Goal: Task Accomplishment & Management: Complete application form

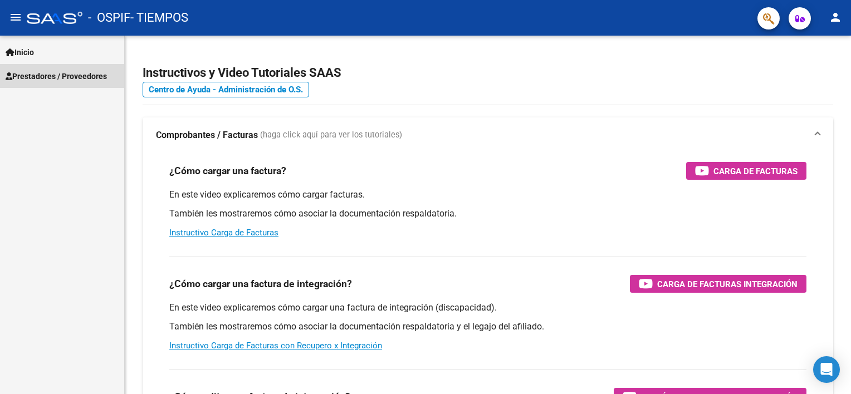
click at [51, 81] on span "Prestadores / Proveedores" at bounding box center [56, 76] width 101 height 12
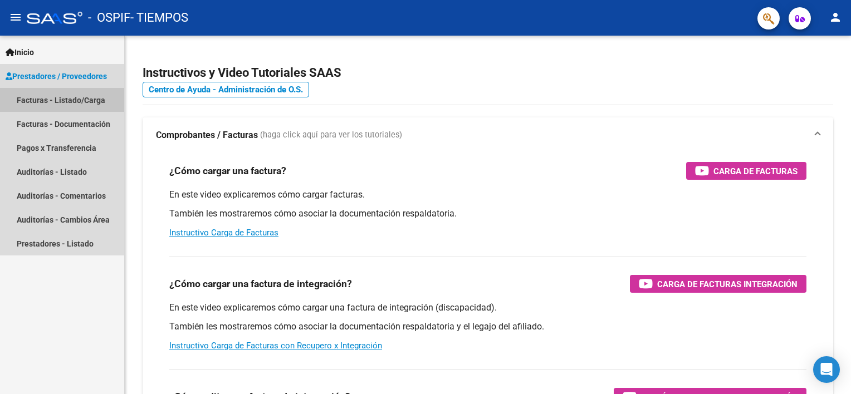
click at [50, 95] on link "Facturas - Listado/Carga" at bounding box center [62, 100] width 124 height 24
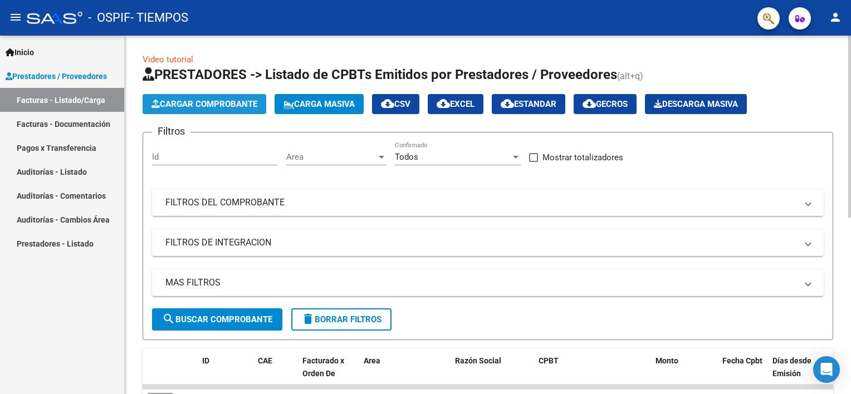
click at [194, 106] on span "Cargar Comprobante" at bounding box center [204, 104] width 106 height 10
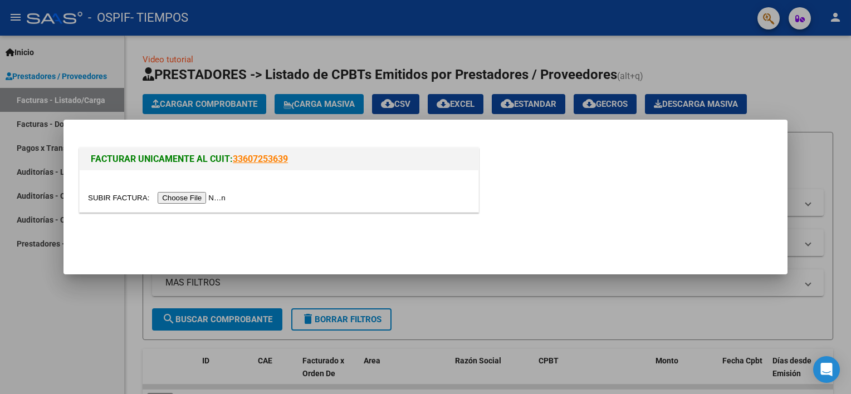
click at [185, 205] on div at bounding box center [279, 191] width 399 height 42
click at [192, 197] on input "file" at bounding box center [158, 198] width 141 height 12
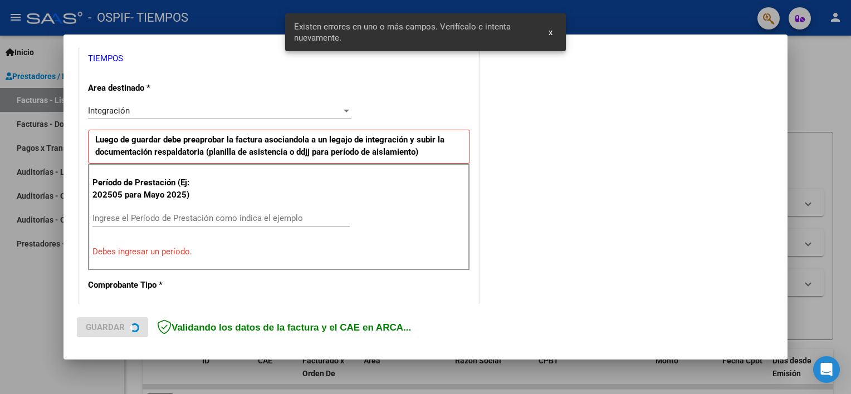
scroll to position [238, 0]
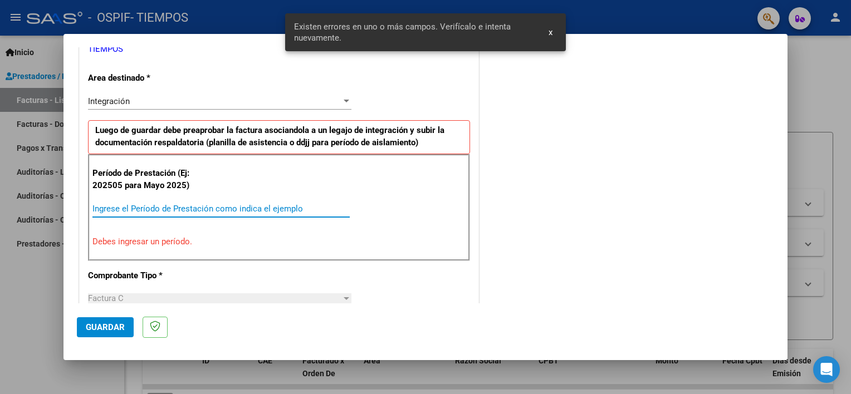
click at [163, 205] on input "Ingrese el Período de Prestación como indica el ejemplo" at bounding box center [220, 209] width 257 height 10
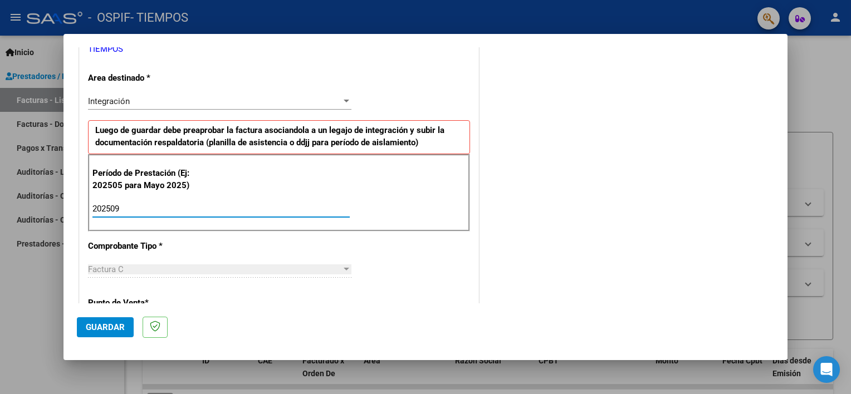
type input "202509"
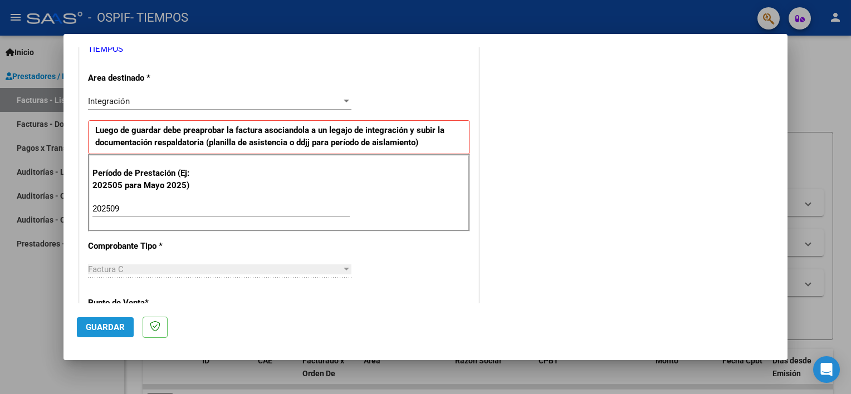
click at [95, 322] on span "Guardar" at bounding box center [105, 327] width 39 height 10
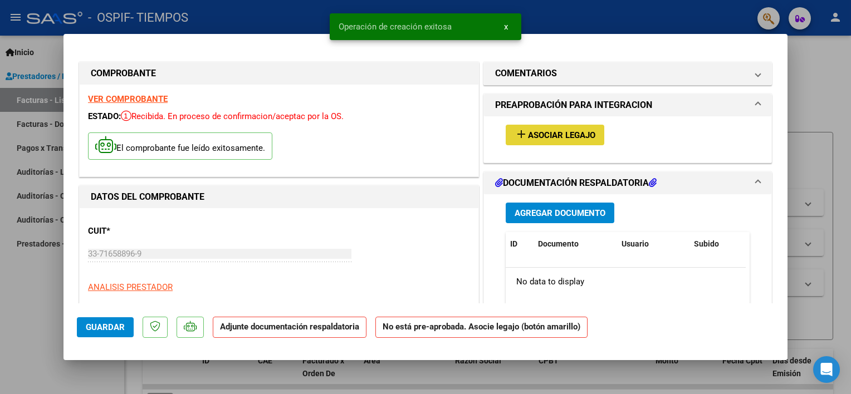
click at [514, 134] on mat-icon "add" at bounding box center [520, 133] width 13 height 13
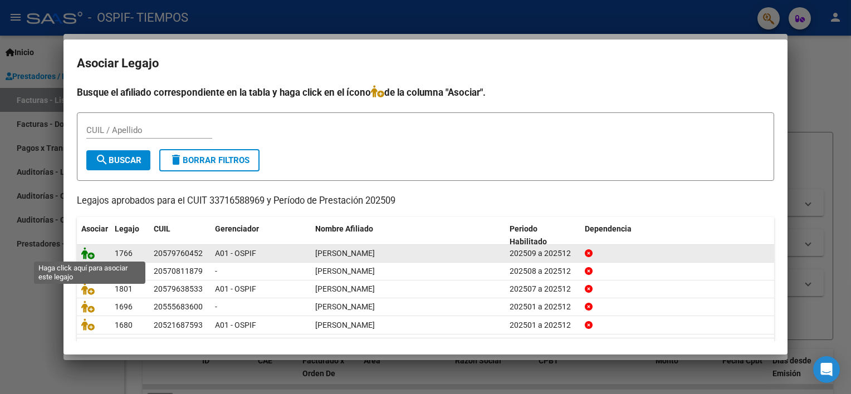
click at [87, 251] on icon at bounding box center [87, 253] width 13 height 12
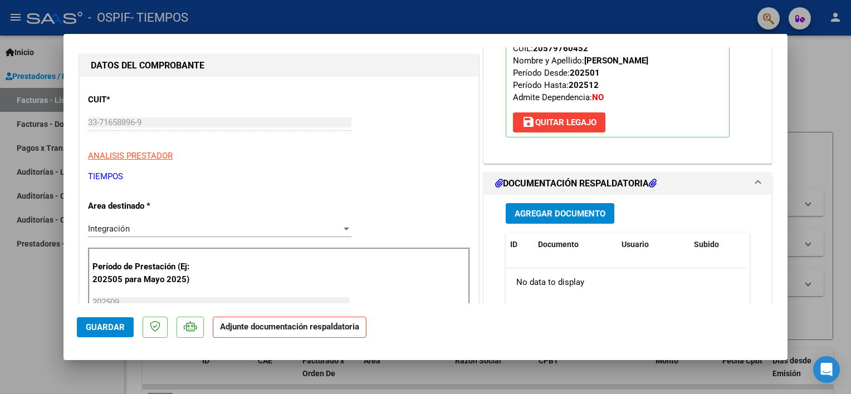
scroll to position [134, 0]
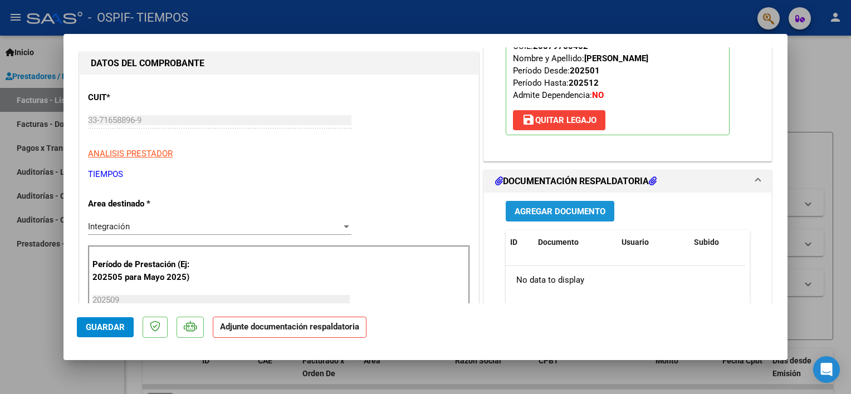
click at [538, 206] on span "Agregar Documento" at bounding box center [559, 211] width 91 height 10
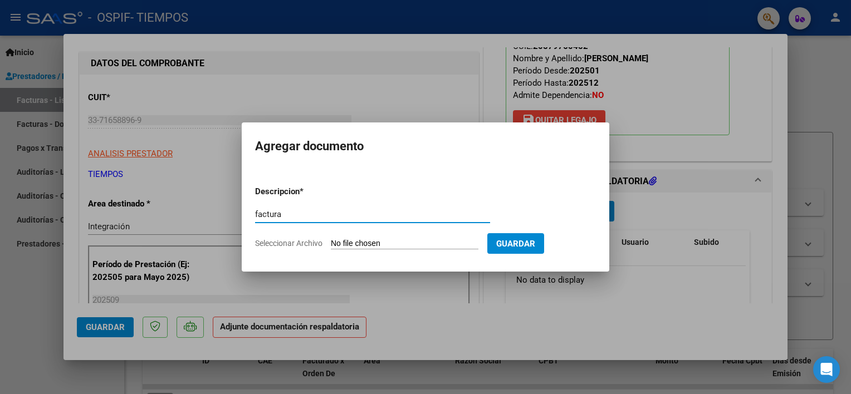
type input "factura"
click at [421, 240] on input "Seleccionar Archivo" at bounding box center [405, 244] width 148 height 11
type input "C:\fakepath\QuirogaBastianLeonfactu09.pdf"
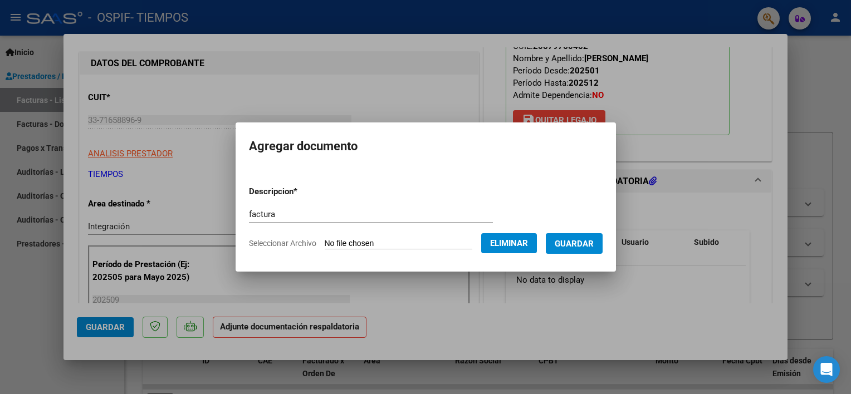
click at [588, 245] on span "Guardar" at bounding box center [573, 244] width 39 height 10
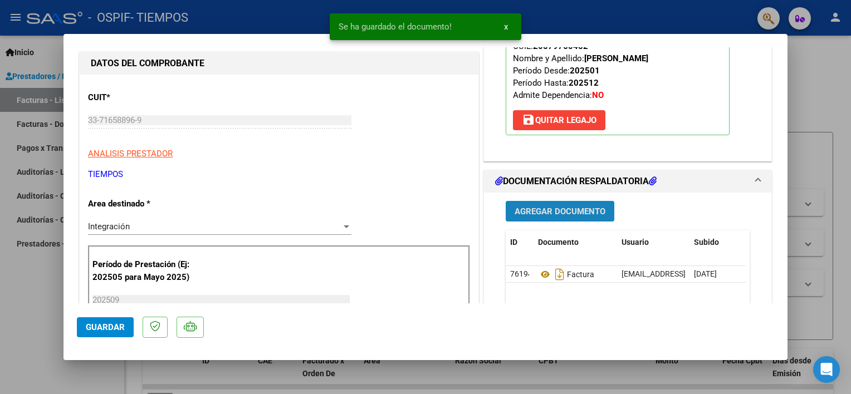
click at [554, 209] on span "Agregar Documento" at bounding box center [559, 212] width 91 height 10
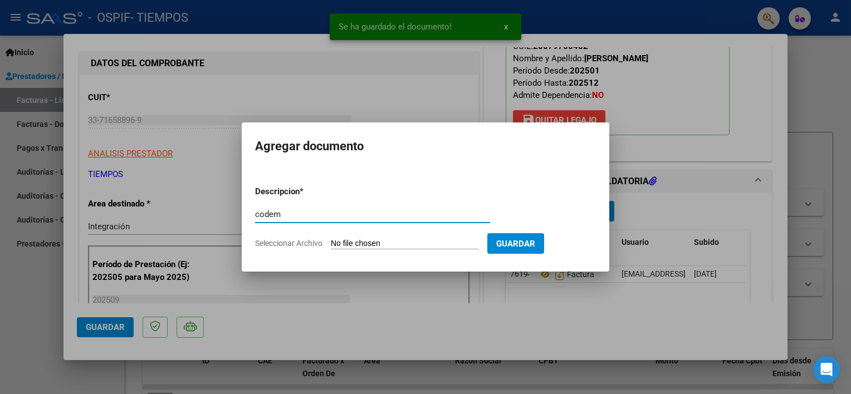
type input "codem"
click at [429, 244] on input "Seleccionar Archivo" at bounding box center [405, 244] width 148 height 11
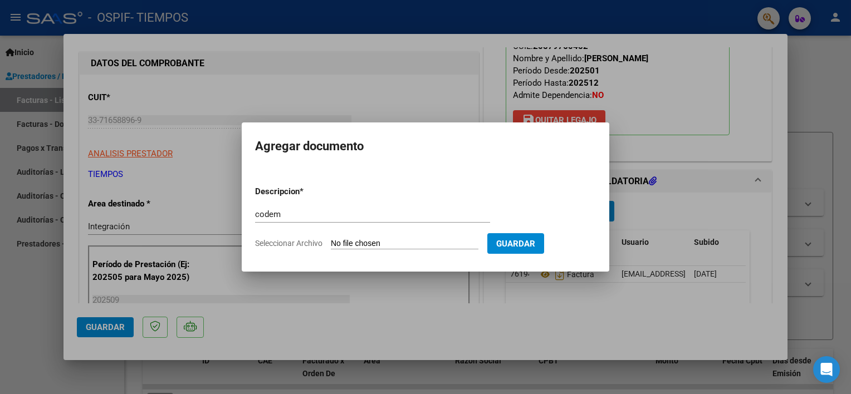
type input "C:\fakepath\CodemQuirogaBastianLeon09.pdf"
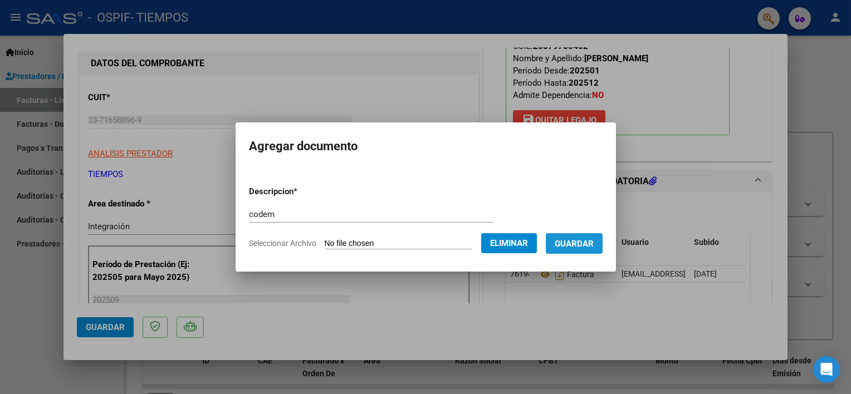
click at [602, 241] on button "Guardar" at bounding box center [574, 243] width 57 height 21
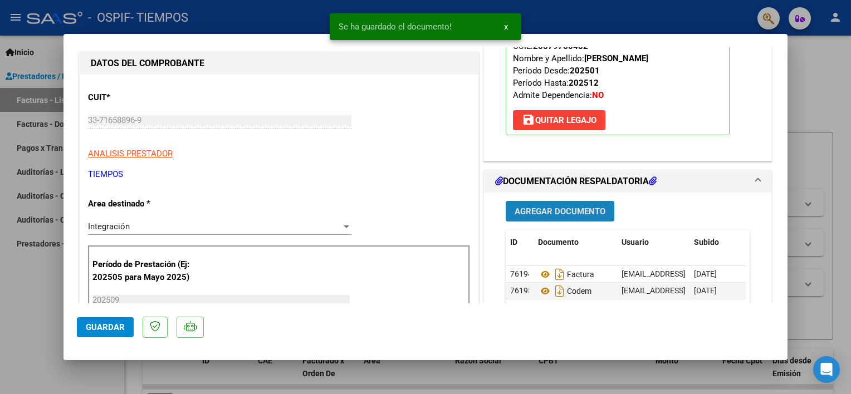
click at [555, 213] on span "Agregar Documento" at bounding box center [559, 212] width 91 height 10
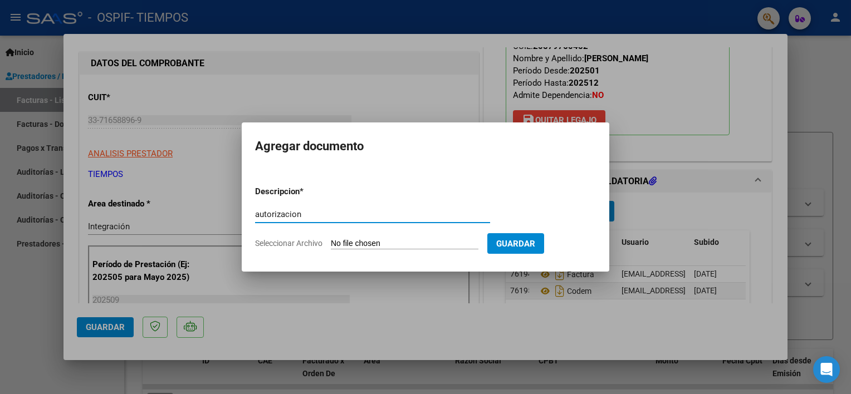
type input "autorizacion"
click at [396, 245] on input "Seleccionar Archivo" at bounding box center [405, 244] width 148 height 11
type input "C:\fakepath\AutorizacionQuirogaBastianleon.pdf"
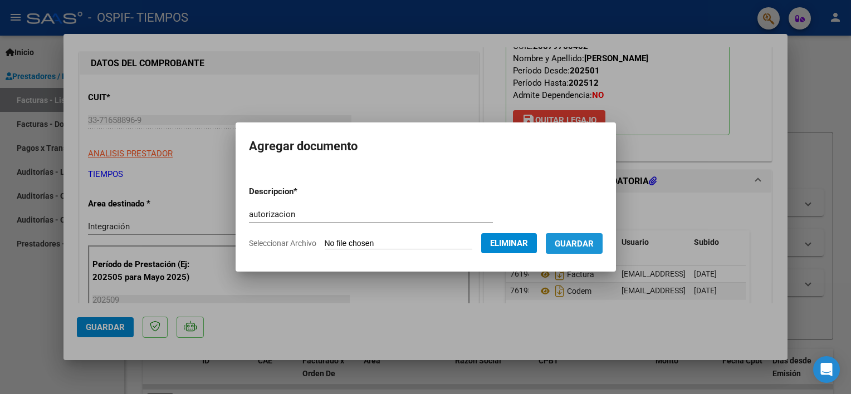
click at [593, 244] on span "Guardar" at bounding box center [573, 244] width 39 height 10
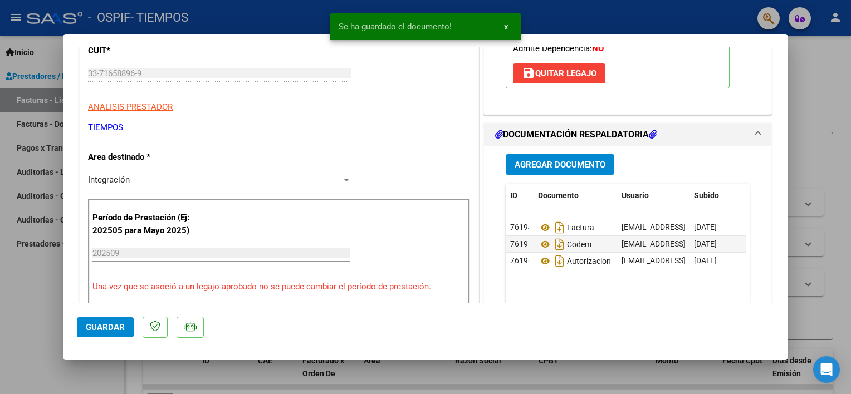
scroll to position [200, 0]
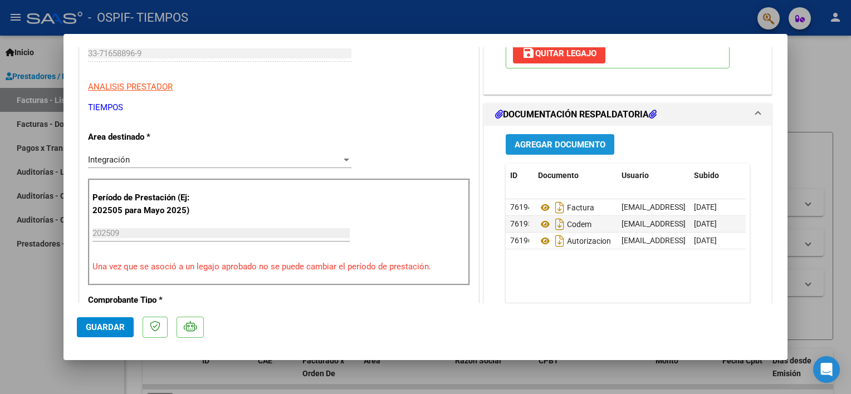
click at [543, 136] on button "Agregar Documento" at bounding box center [560, 144] width 109 height 21
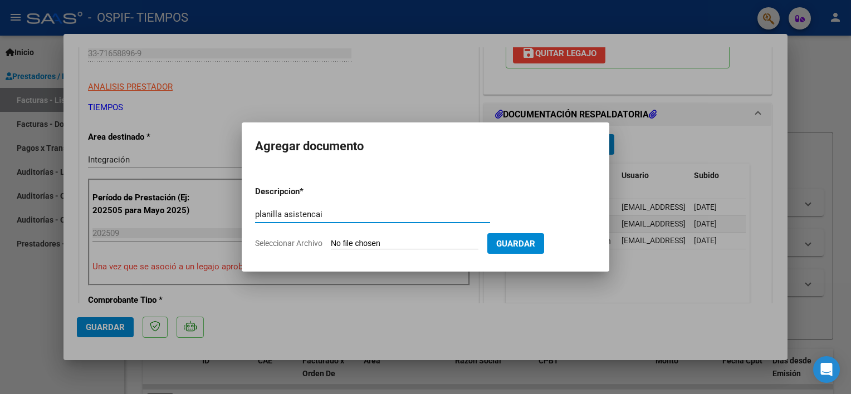
type input "planilla asistencai"
click at [366, 242] on input "Seleccionar Archivo" at bounding box center [405, 244] width 148 height 11
type input "C:\fakepath\Quirogaleon0lani09.pdf"
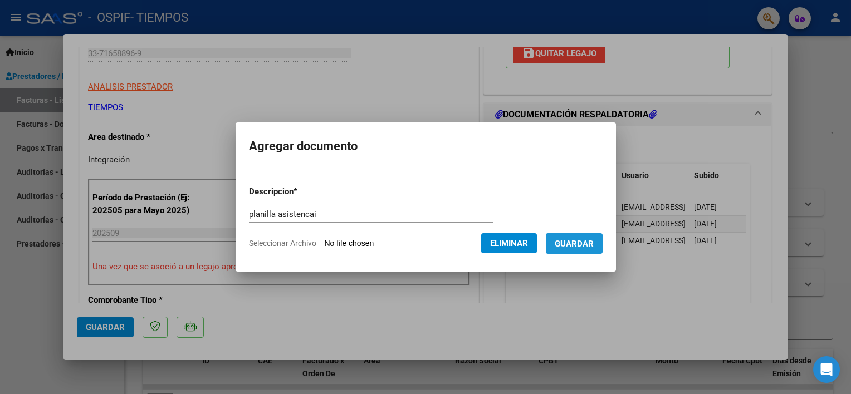
click at [591, 249] on span "Guardar" at bounding box center [573, 244] width 39 height 10
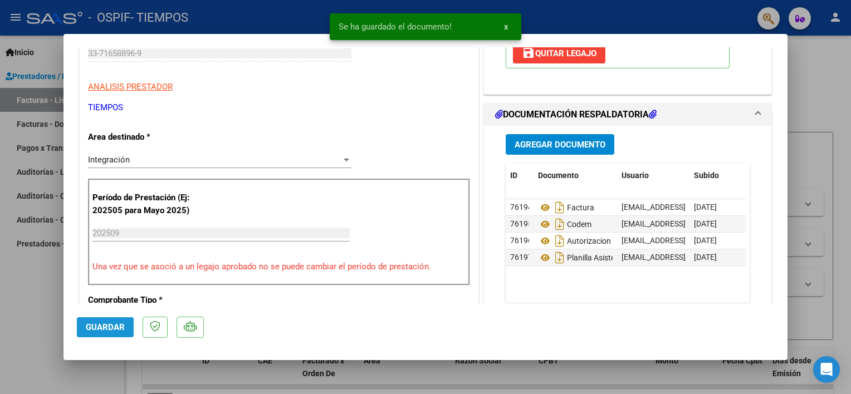
click at [81, 327] on button "Guardar" at bounding box center [105, 327] width 57 height 20
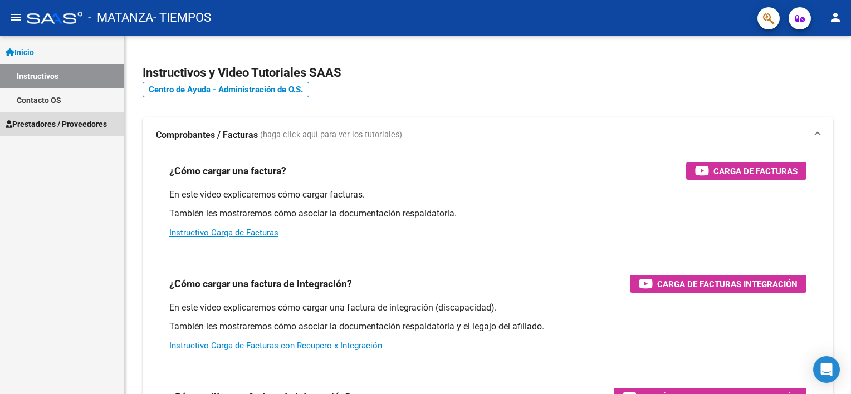
click at [72, 116] on link "Prestadores / Proveedores" at bounding box center [62, 124] width 124 height 24
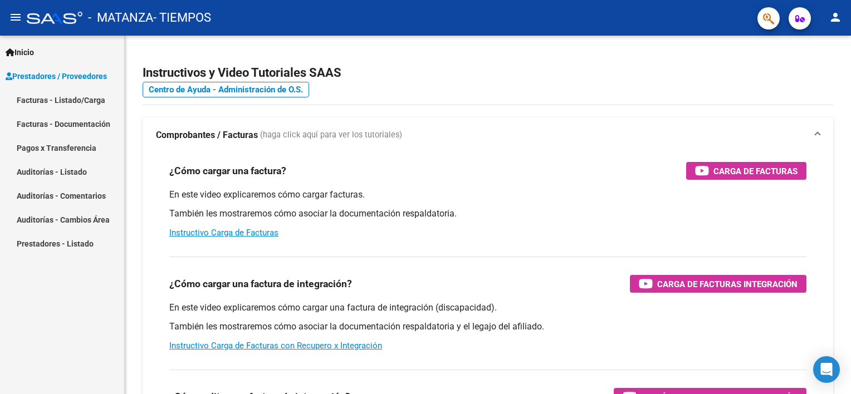
click at [68, 100] on link "Facturas - Listado/Carga" at bounding box center [62, 100] width 124 height 24
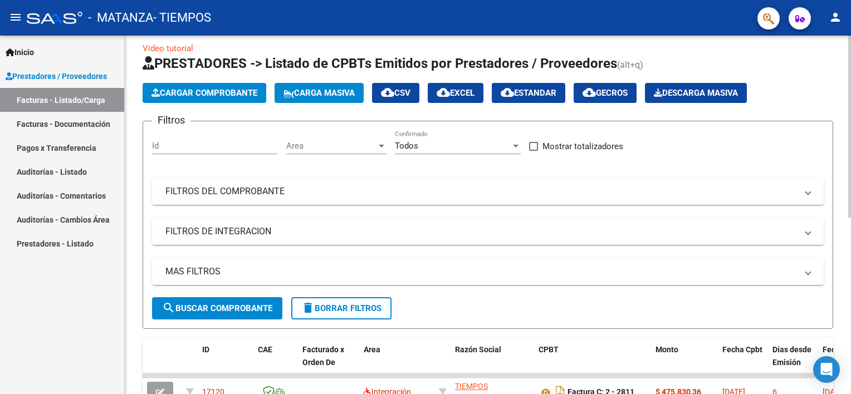
click at [837, 139] on div "Video tutorial PRESTADORES -> Listado de CPBTs Emitidos por Prestadores / Prove…" at bounding box center [489, 374] width 729 height 700
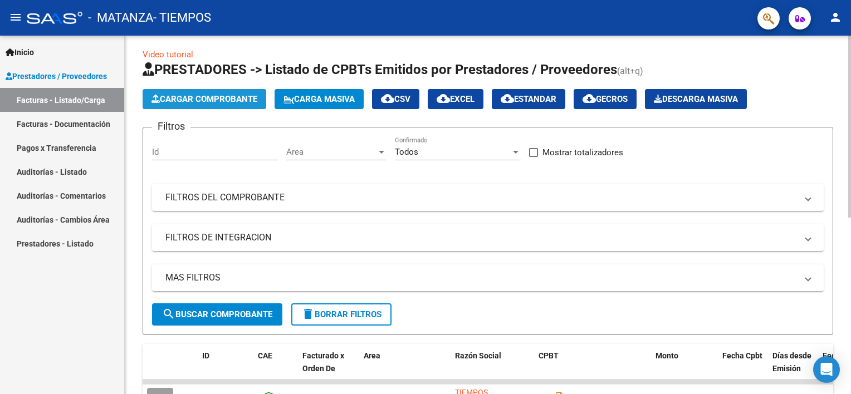
click at [256, 96] on span "Cargar Comprobante" at bounding box center [204, 99] width 106 height 10
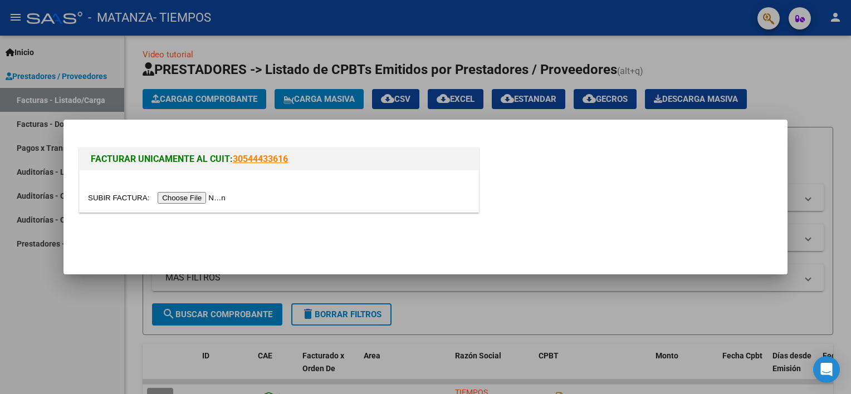
click at [179, 203] on input "file" at bounding box center [158, 198] width 141 height 12
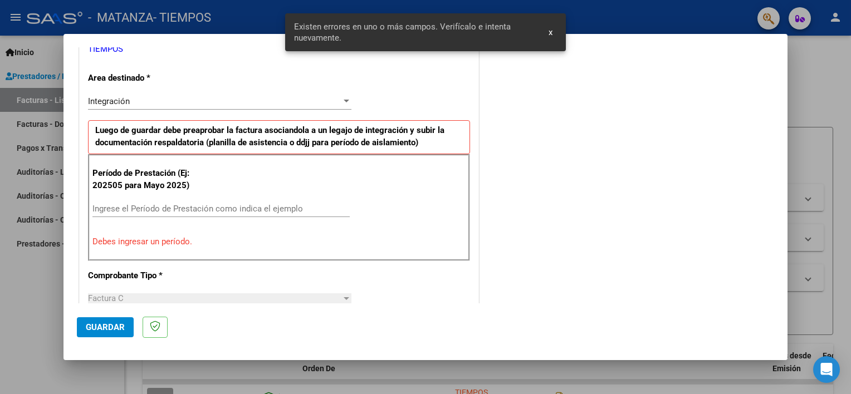
scroll to position [258, 0]
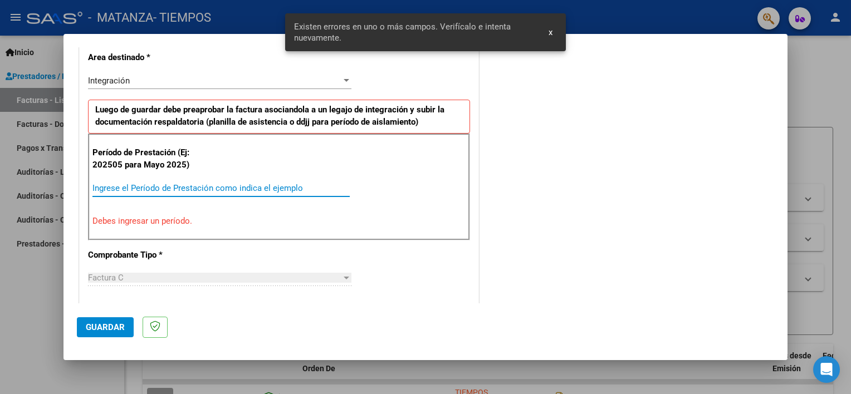
click at [167, 187] on input "Ingrese el Período de Prestación como indica el ejemplo" at bounding box center [220, 188] width 257 height 10
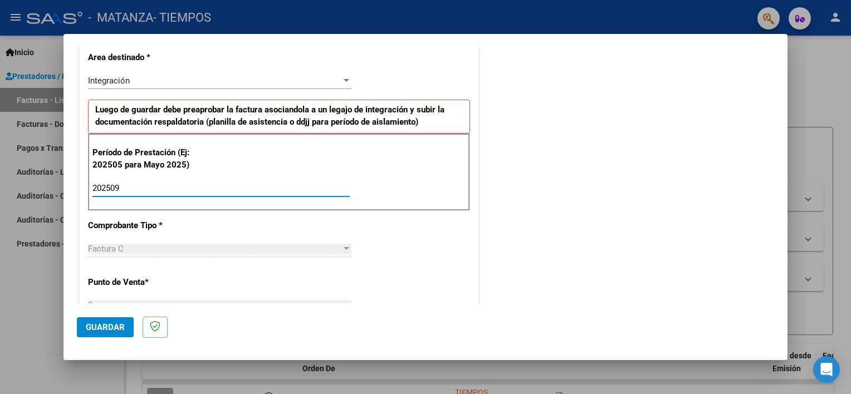
type input "202509"
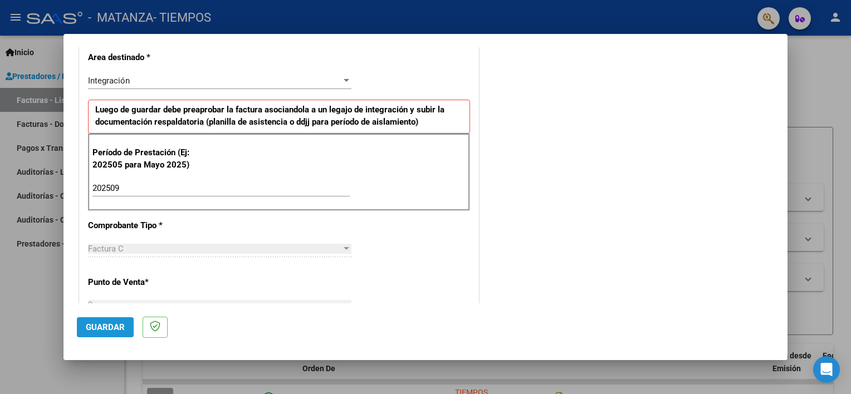
click at [87, 326] on span "Guardar" at bounding box center [105, 327] width 39 height 10
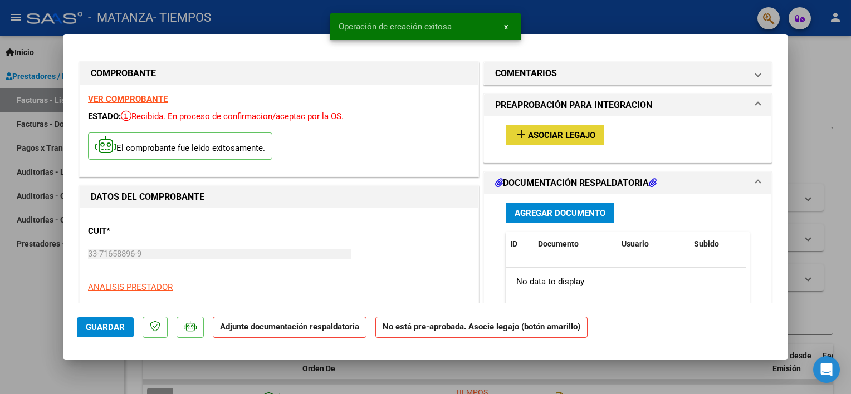
click at [531, 131] on span "Asociar Legajo" at bounding box center [561, 135] width 67 height 10
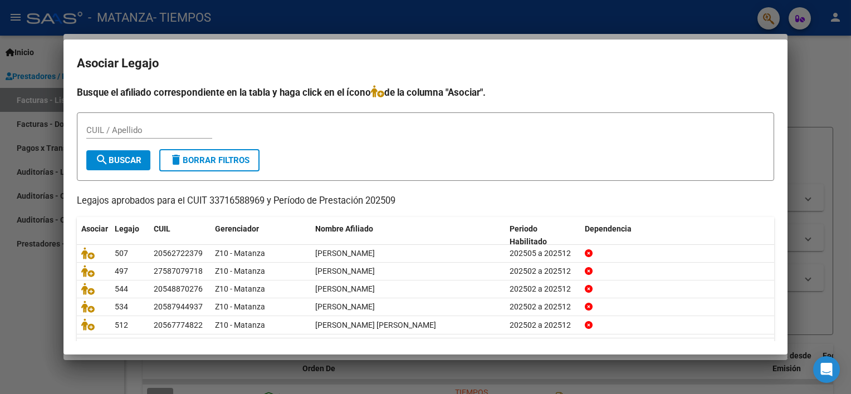
scroll to position [33, 0]
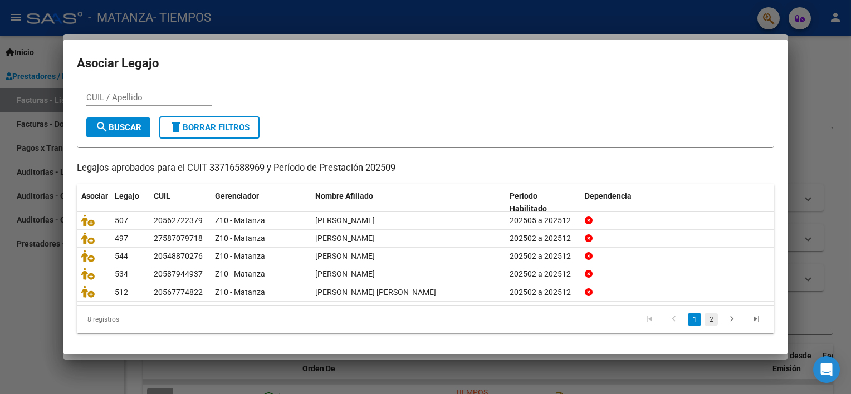
click at [704, 317] on link "2" at bounding box center [710, 319] width 13 height 12
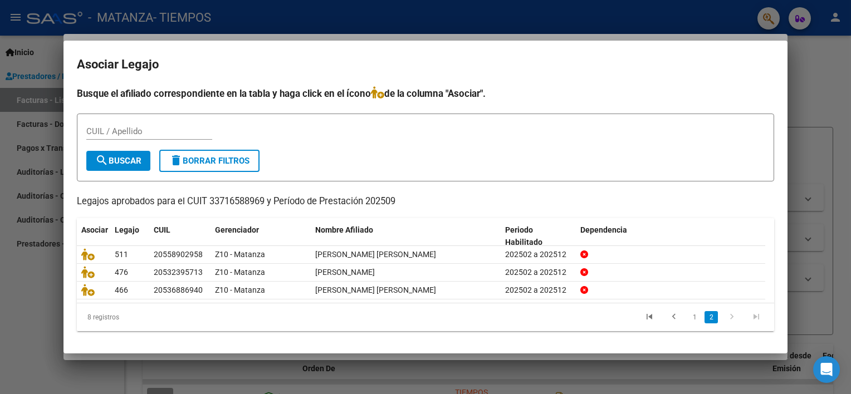
scroll to position [0, 0]
click at [690, 318] on link "1" at bounding box center [694, 317] width 13 height 12
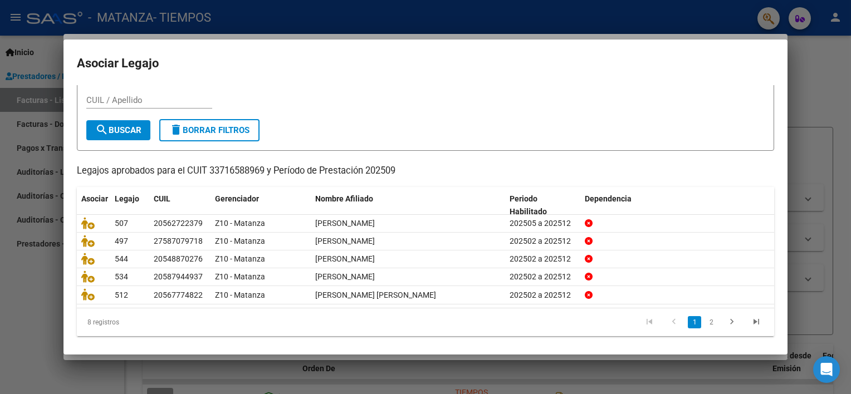
scroll to position [33, 0]
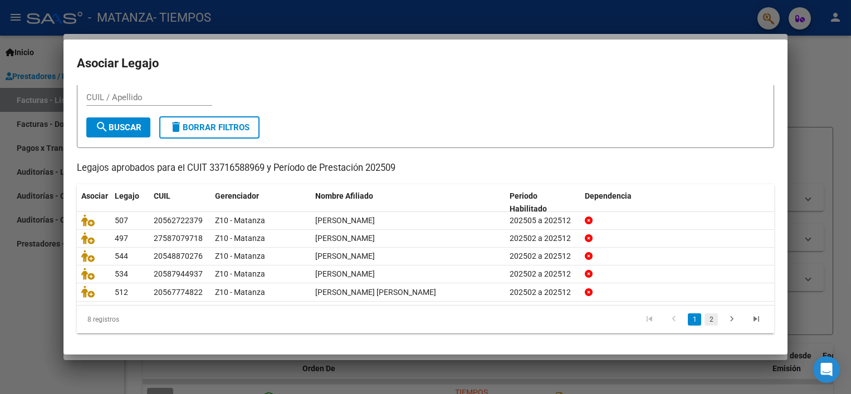
click at [704, 323] on link "2" at bounding box center [710, 319] width 13 height 12
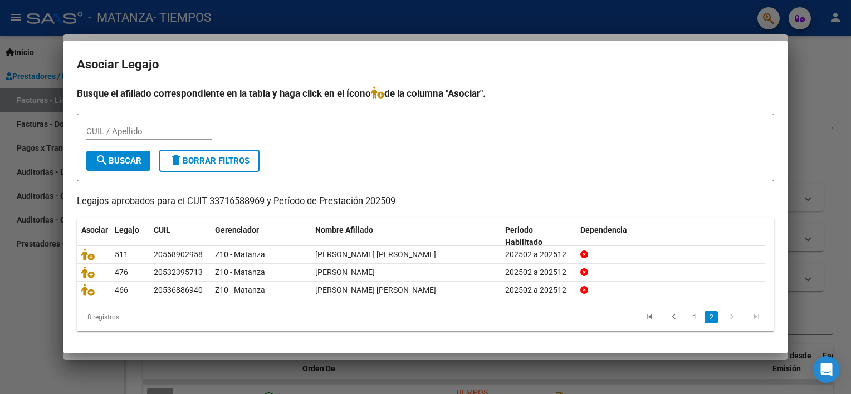
scroll to position [0, 0]
click at [732, 316] on icon "go to next page" at bounding box center [731, 318] width 14 height 13
click at [696, 312] on link "1" at bounding box center [694, 317] width 13 height 12
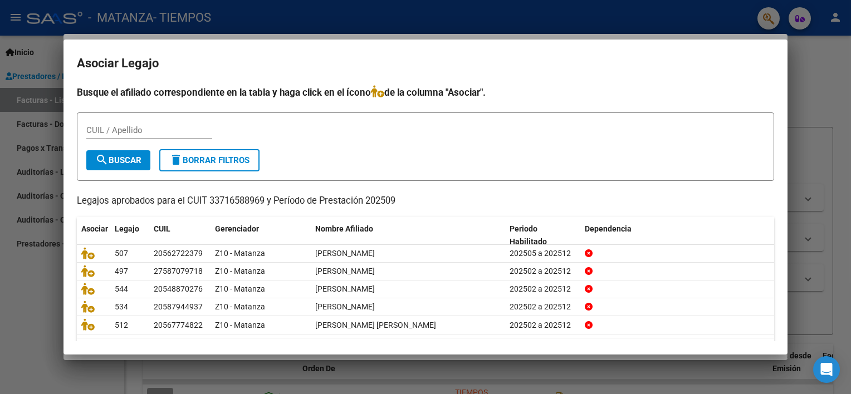
scroll to position [33, 0]
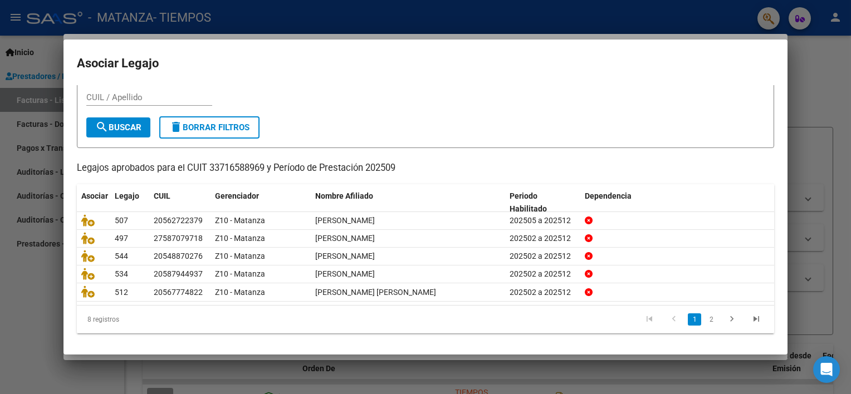
click at [37, 325] on div at bounding box center [425, 197] width 851 height 394
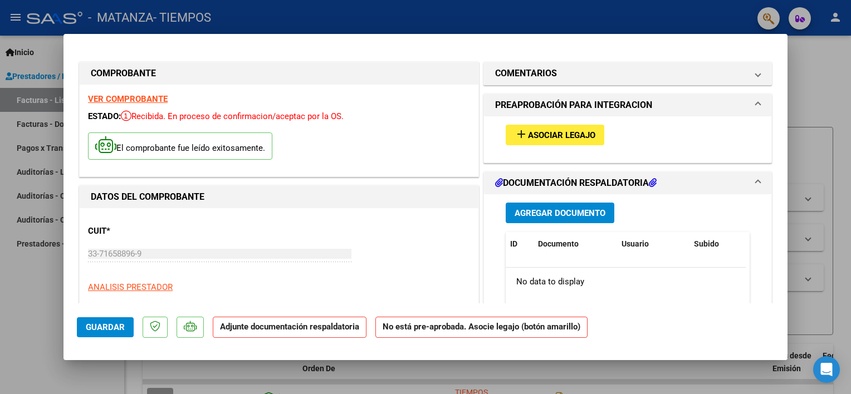
click at [842, 81] on div at bounding box center [425, 197] width 851 height 394
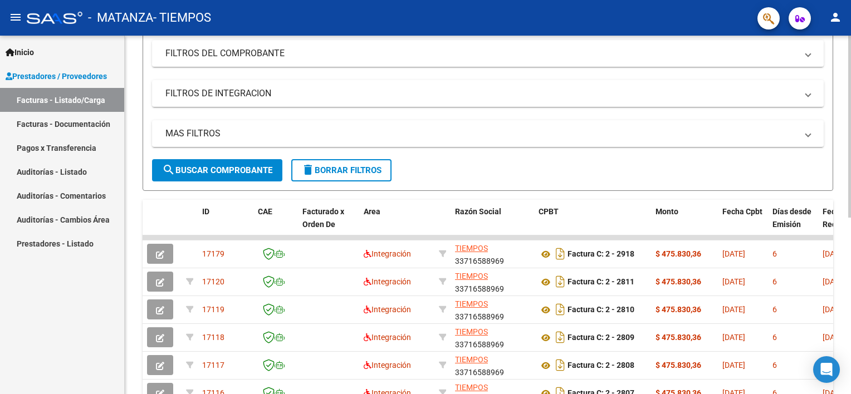
scroll to position [174, 0]
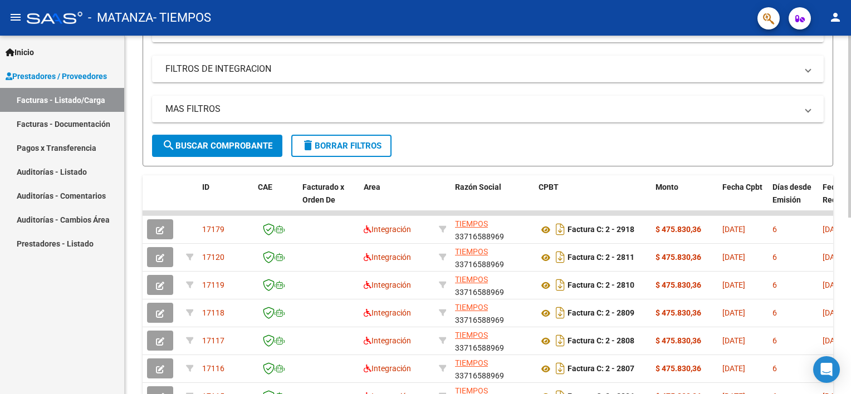
click at [848, 283] on div at bounding box center [849, 217] width 3 height 182
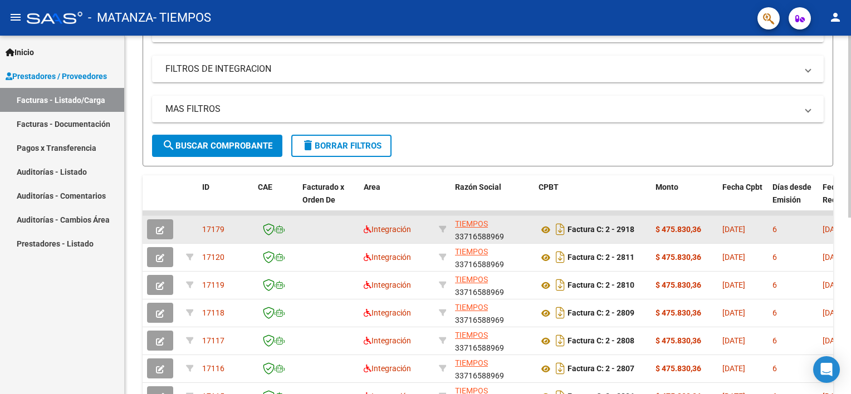
click at [163, 221] on button "button" at bounding box center [160, 229] width 26 height 20
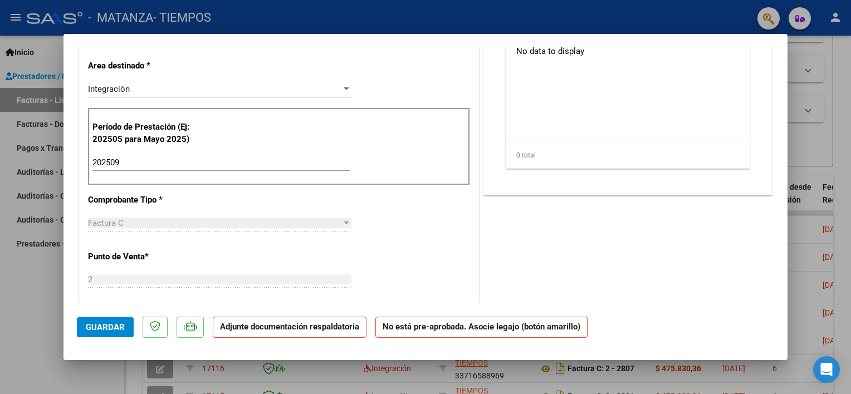
scroll to position [0, 0]
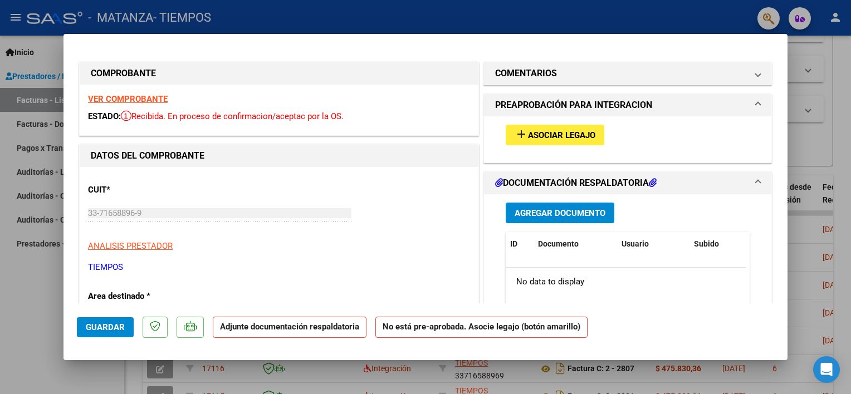
click at [45, 301] on div at bounding box center [425, 197] width 851 height 394
type input "$ 0,00"
